Goal: Find specific page/section: Find specific page/section

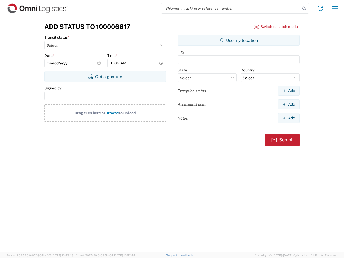
click at [231, 8] on input "search" at bounding box center [230, 8] width 139 height 10
click at [305, 9] on icon at bounding box center [305, 9] width 8 height 8
click at [321, 8] on icon at bounding box center [321, 8] width 9 height 9
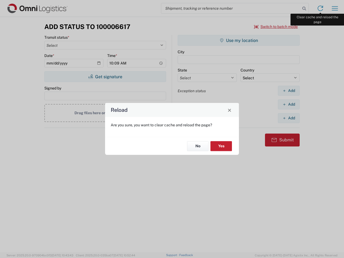
click at [335, 8] on div "Reload Are you sure, you want to clear cache and reload the page? No Yes" at bounding box center [172, 129] width 344 height 258
click at [276, 27] on div "Reload Are you sure, you want to clear cache and reload the page? No Yes" at bounding box center [172, 129] width 344 height 258
click at [105, 77] on div "Reload Are you sure, you want to clear cache and reload the page? No Yes" at bounding box center [172, 129] width 344 height 258
click at [239, 40] on div "Reload Are you sure, you want to clear cache and reload the page? No Yes" at bounding box center [172, 129] width 344 height 258
click at [289, 91] on div "Reload Are you sure, you want to clear cache and reload the page? No Yes" at bounding box center [172, 129] width 344 height 258
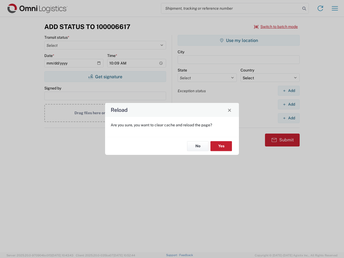
click at [289, 104] on div "Reload Are you sure, you want to clear cache and reload the page? No Yes" at bounding box center [172, 129] width 344 height 258
click at [289, 118] on div "Reload Are you sure, you want to clear cache and reload the page? No Yes" at bounding box center [172, 129] width 344 height 258
